Goal: Check status

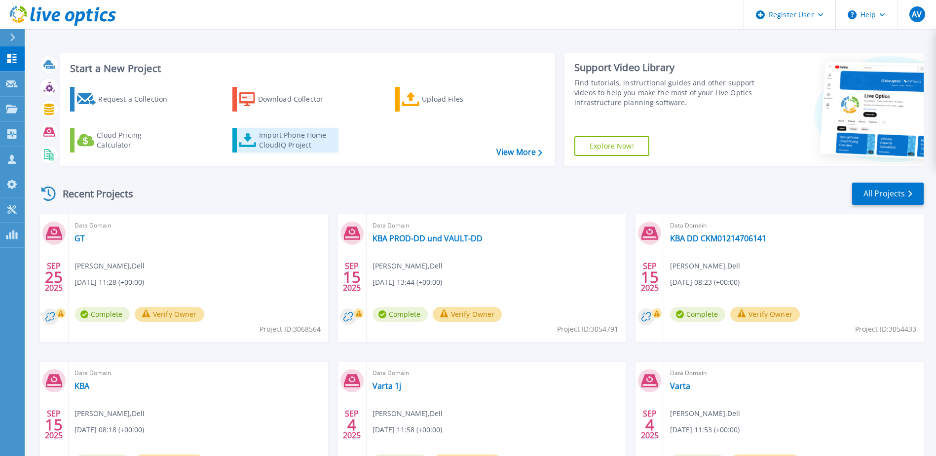
click at [290, 139] on div "Import Phone Home CloudIQ Project" at bounding box center [297, 140] width 77 height 20
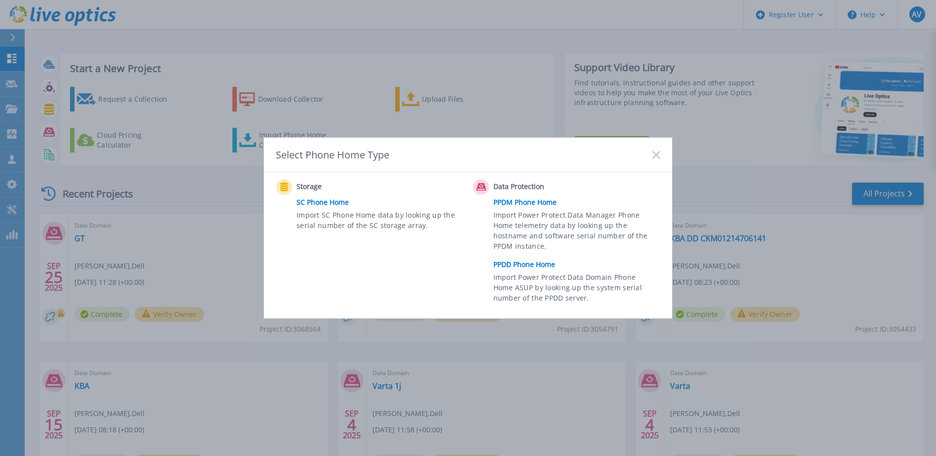
click at [524, 265] on link "PPDD Phone Home" at bounding box center [579, 264] width 172 height 15
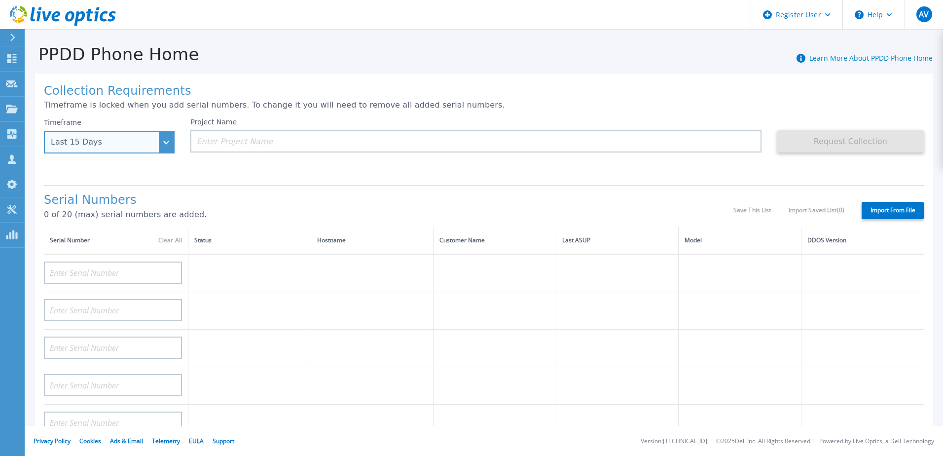
click at [137, 142] on div "Last 15 Days" at bounding box center [104, 142] width 106 height 9
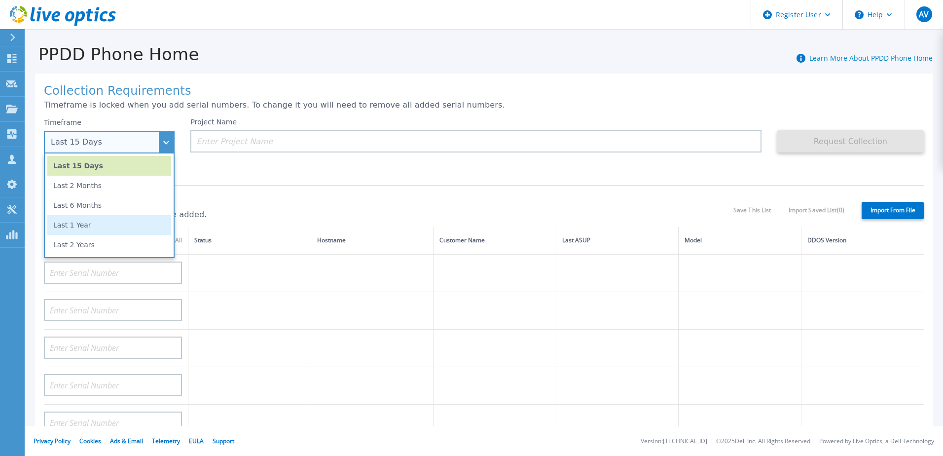
click at [109, 225] on li "Last 1 Year" at bounding box center [109, 225] width 124 height 20
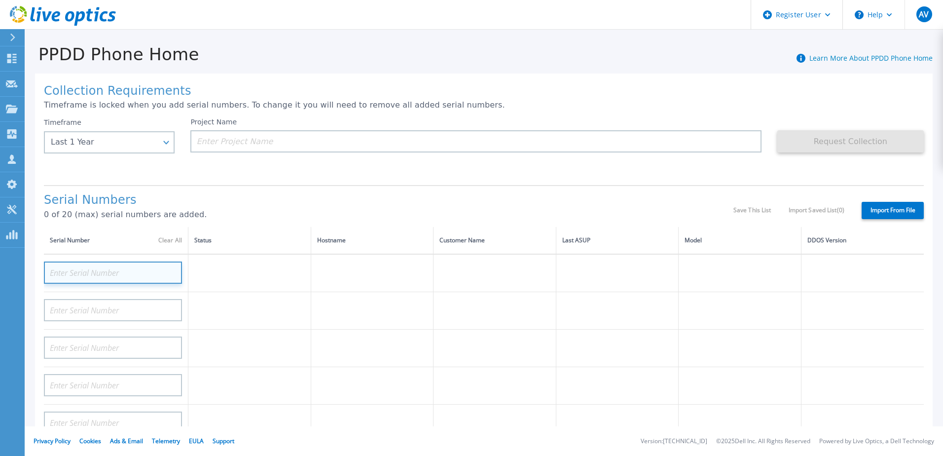
click at [120, 268] on input at bounding box center [113, 272] width 138 height 22
paste input "CRK00223011232"
type input "CRK00223011232"
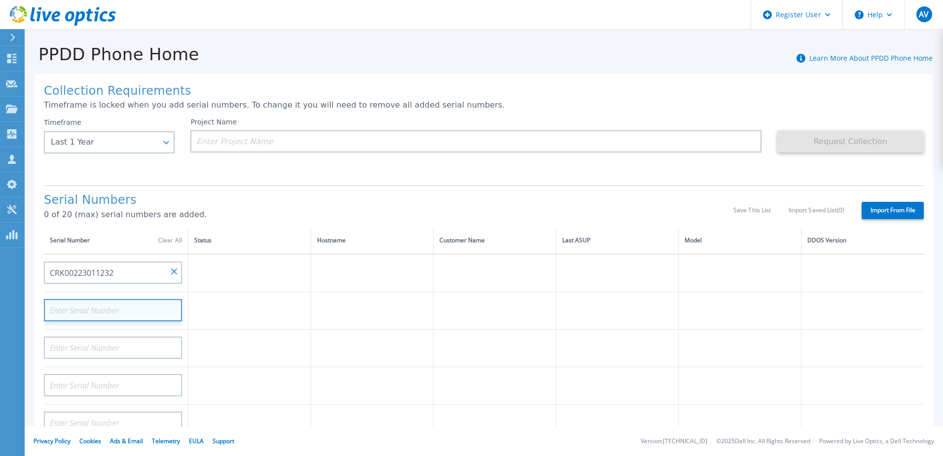
click at [117, 314] on input at bounding box center [113, 310] width 138 height 22
paste input "CRK00223011232"
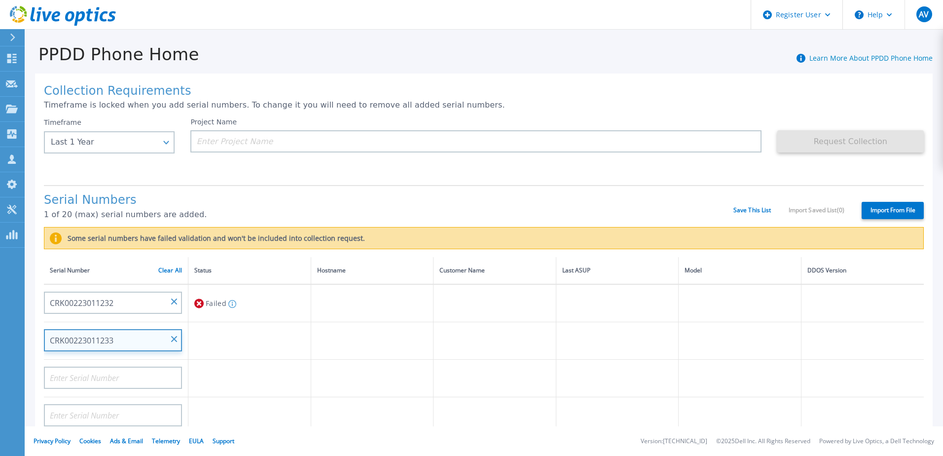
type input "CRK00223011233"
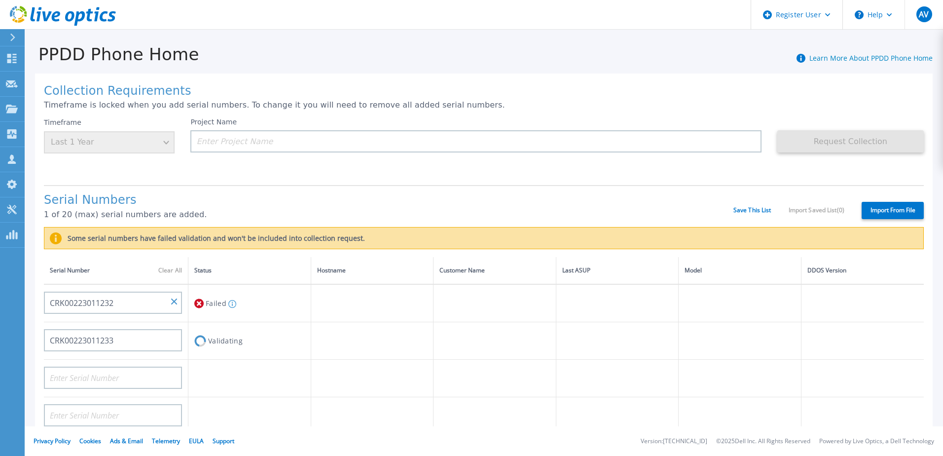
click at [272, 311] on div "Failed The serial number may be incorrect or has no phone home data for the req…" at bounding box center [249, 303] width 111 height 18
